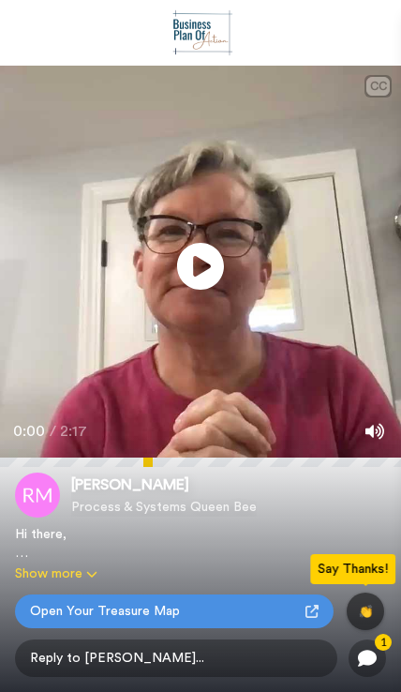
click at [209, 275] on icon at bounding box center [200, 266] width 47 height 47
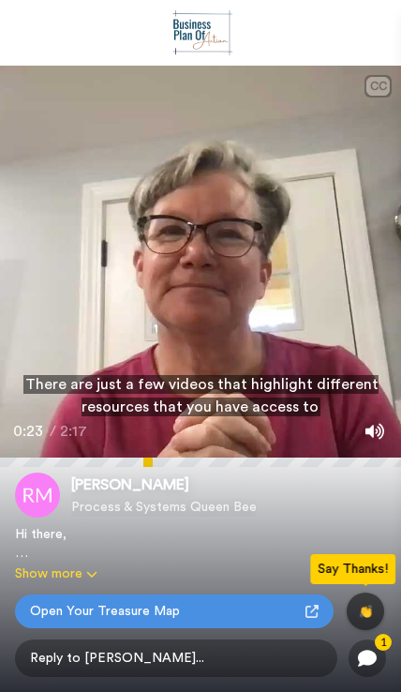
click at [51, 432] on span "/" at bounding box center [53, 431] width 7 height 23
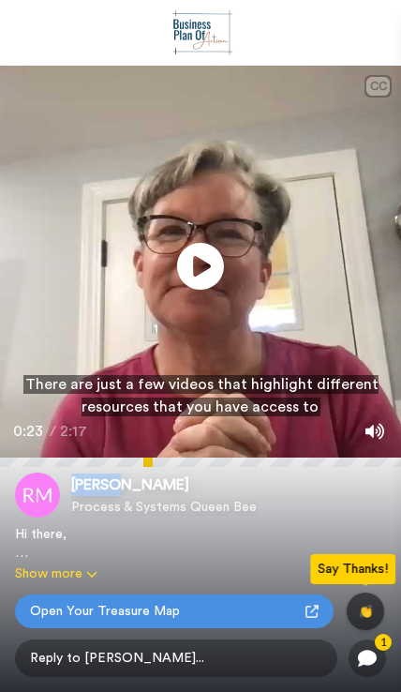
click at [173, 570] on button "Show more" at bounding box center [163, 574] width 297 height 19
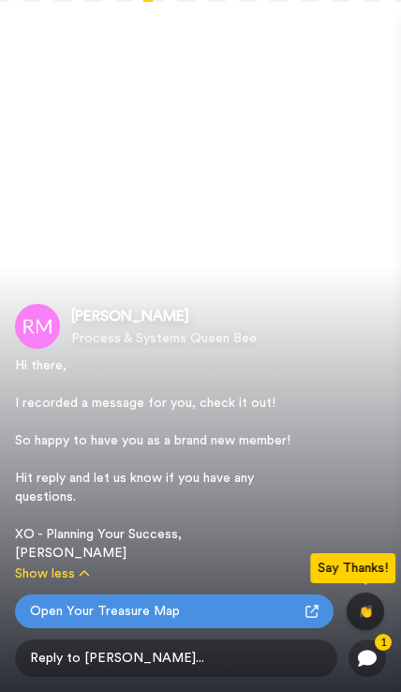
scroll to position [465, 0]
click at [123, 611] on span "Open Your Treasure Map" at bounding box center [105, 611] width 150 height 19
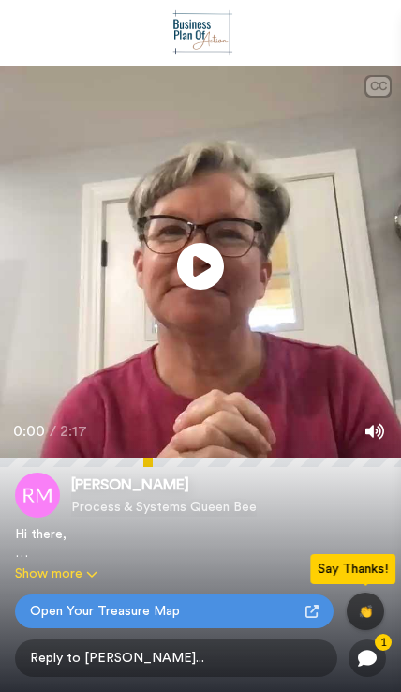
click at [214, 277] on icon at bounding box center [200, 266] width 47 height 47
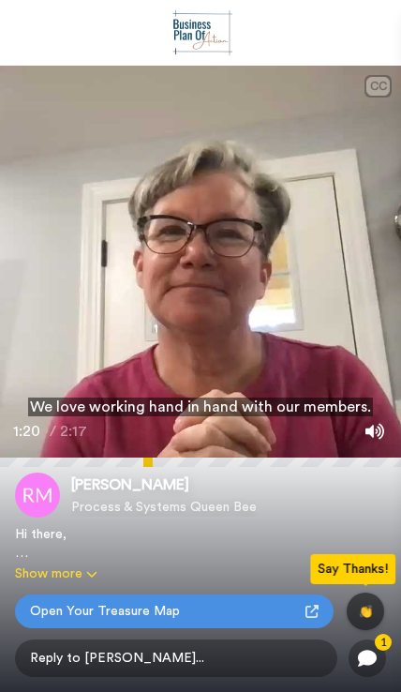
click at [66, 580] on button "Show more" at bounding box center [163, 574] width 297 height 19
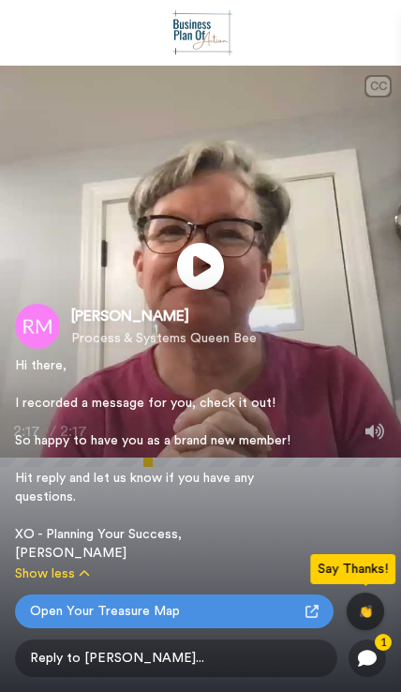
click at [45, 580] on button "Show less" at bounding box center [163, 574] width 297 height 19
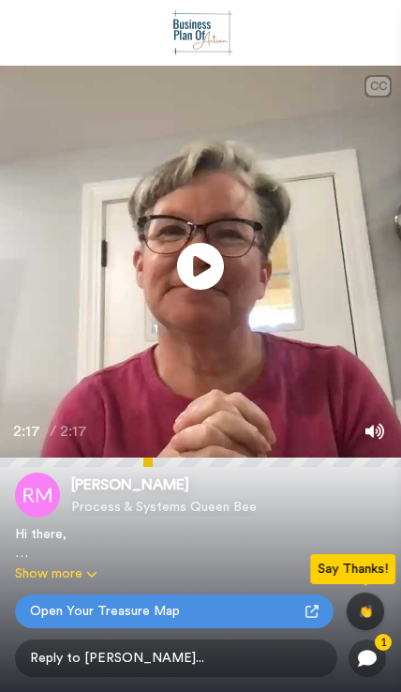
scroll to position [3, 0]
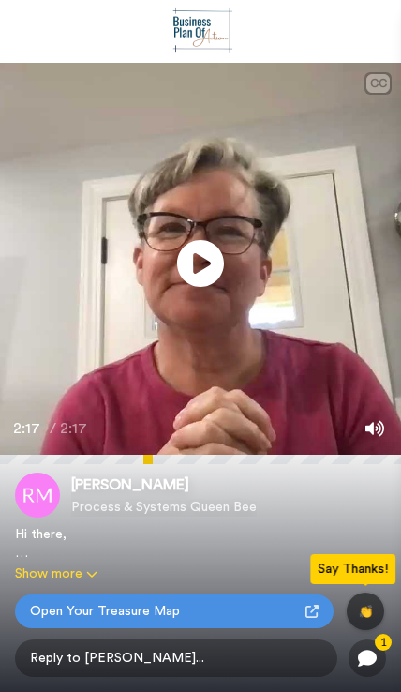
click at [163, 619] on span "Open Your Treasure Map" at bounding box center [105, 611] width 150 height 19
